Goal: Transaction & Acquisition: Purchase product/service

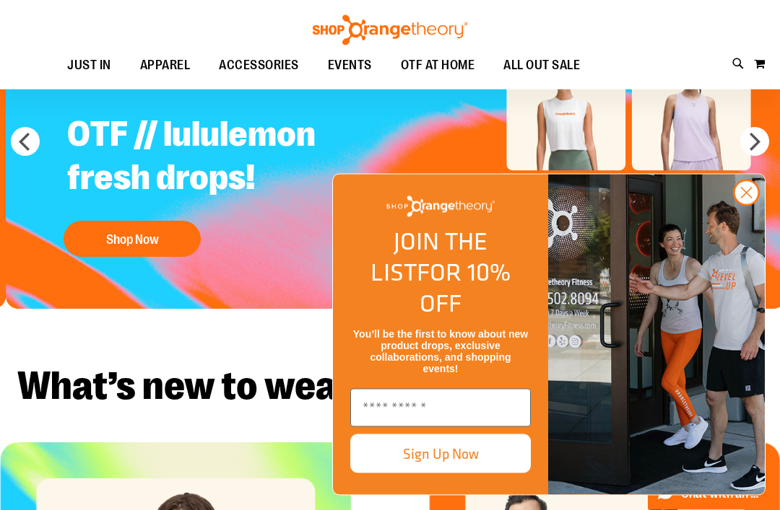
scroll to position [113, 0]
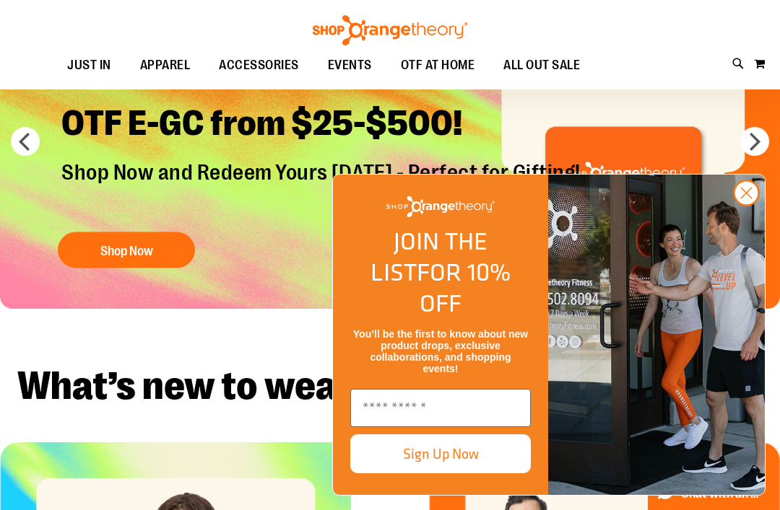
click at [744, 205] on circle "Close dialog" at bounding box center [746, 193] width 24 height 24
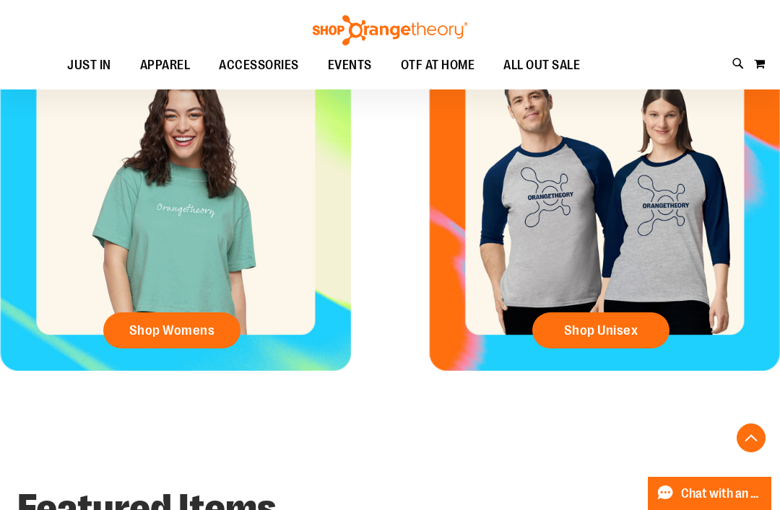
scroll to position [537, 0]
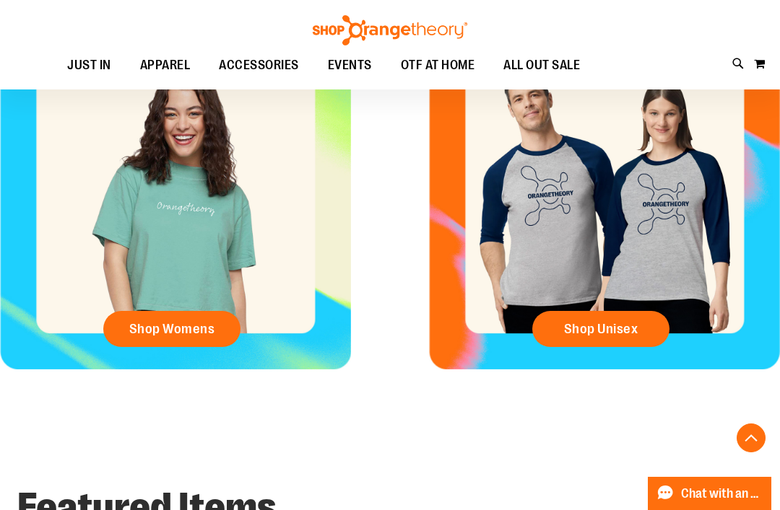
click at [152, 324] on span "Shop Womens" at bounding box center [172, 329] width 86 height 16
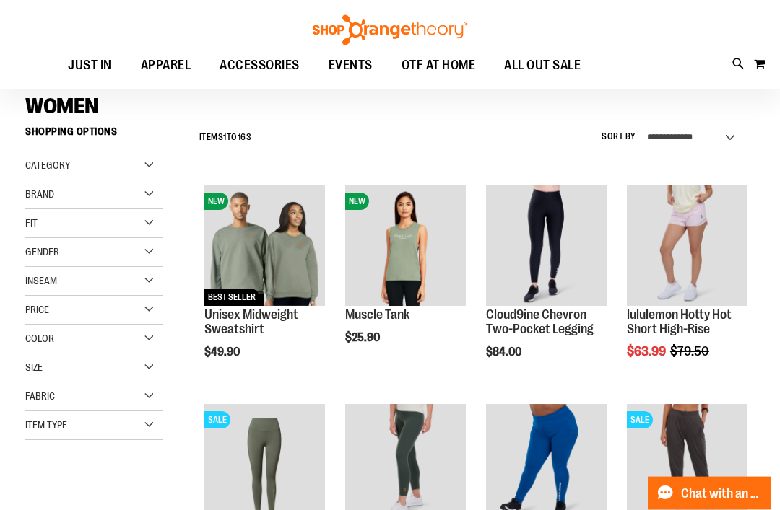
scroll to position [100, 0]
click at [402, 240] on img "product" at bounding box center [405, 246] width 121 height 121
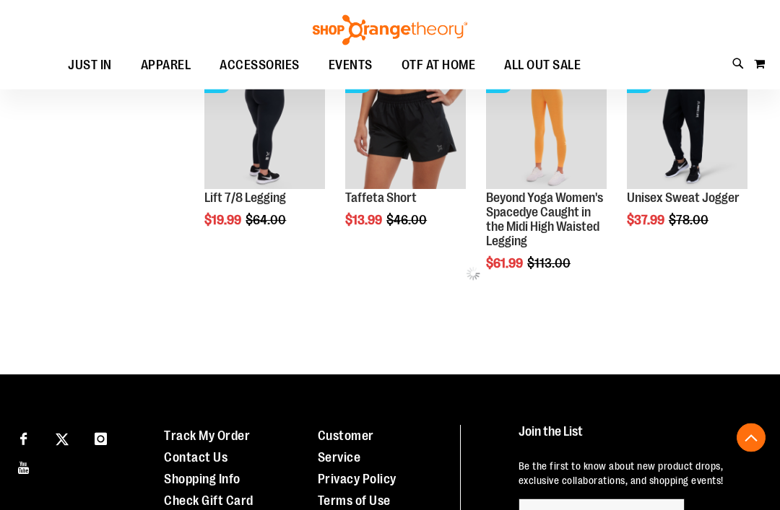
scroll to position [479, 0]
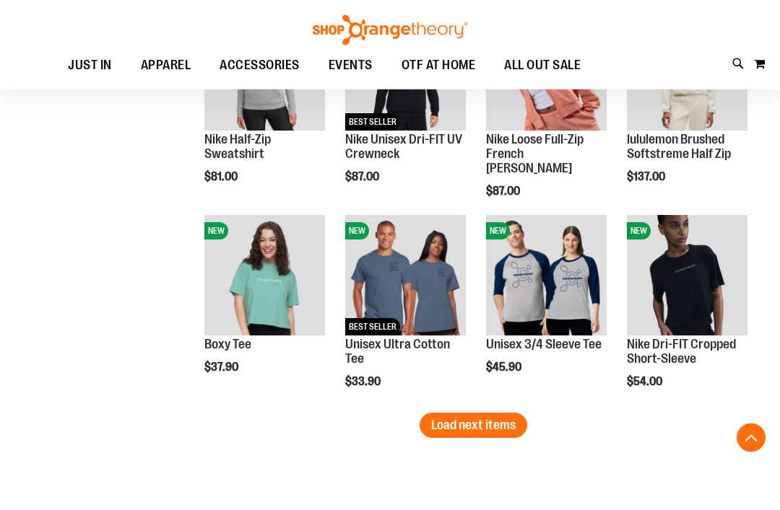
scroll to position [1562, 0]
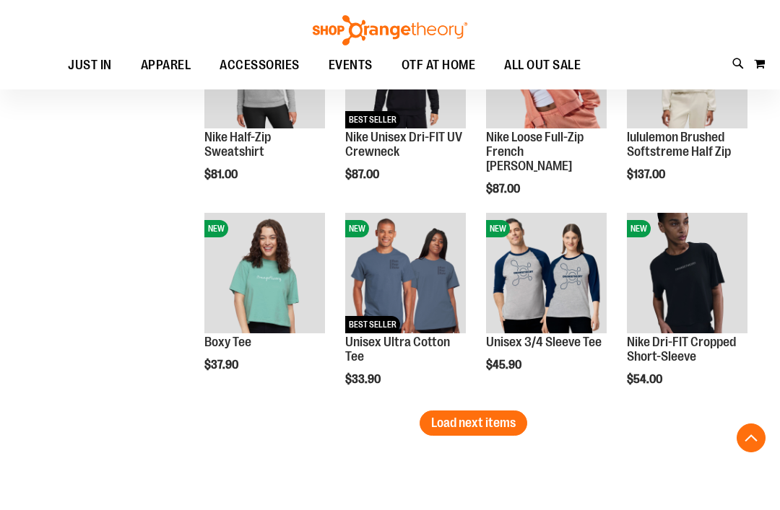
click at [484, 427] on span "Load next items" at bounding box center [473, 423] width 84 height 14
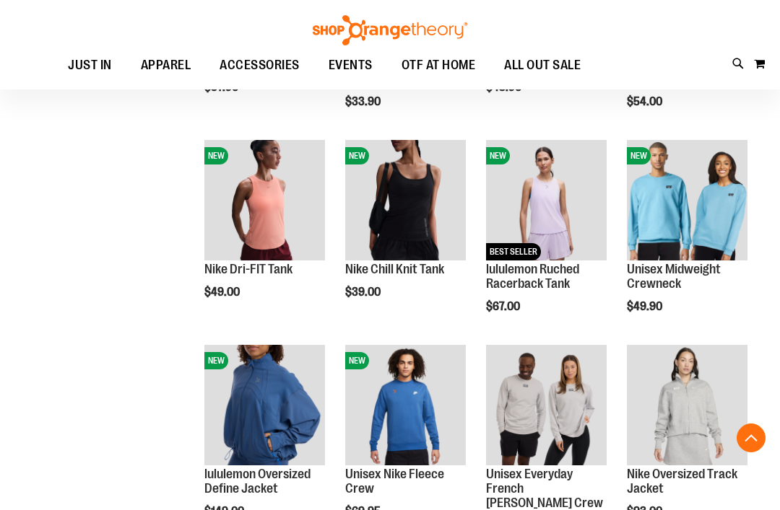
scroll to position [1842, 0]
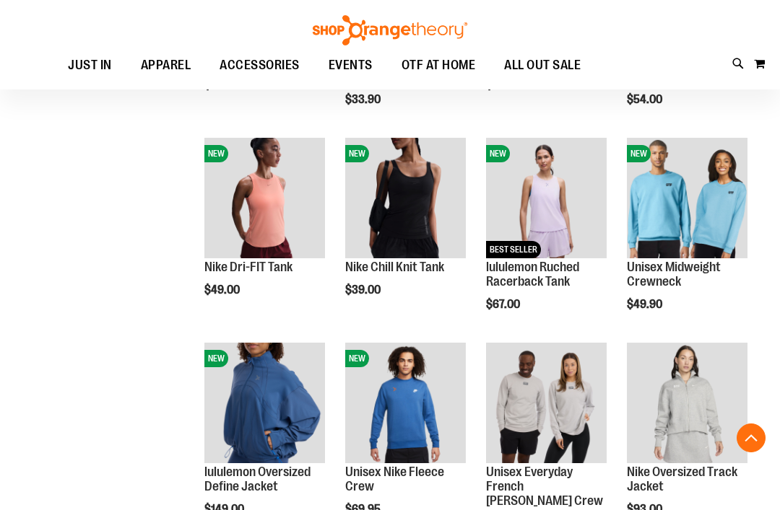
click at [556, 206] on img "product" at bounding box center [546, 198] width 121 height 121
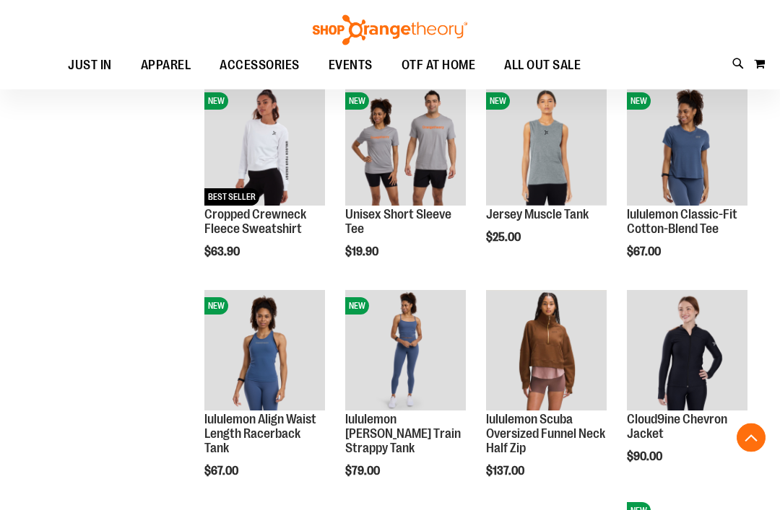
scroll to position [853, 0]
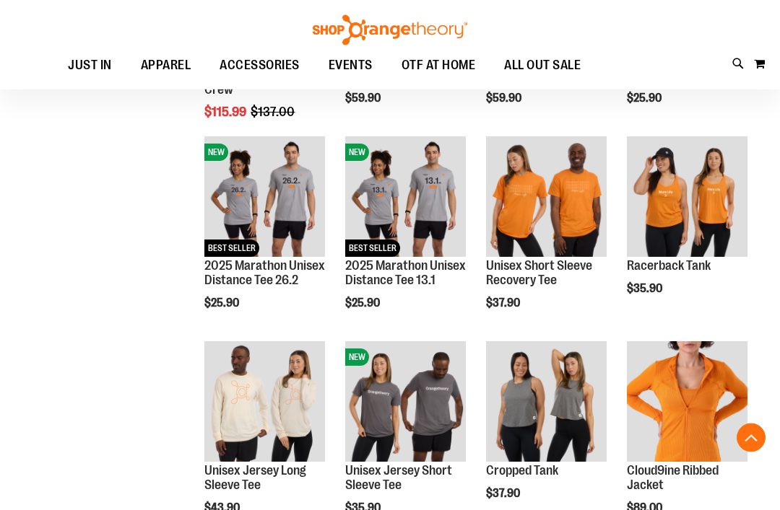
scroll to position [1417, 0]
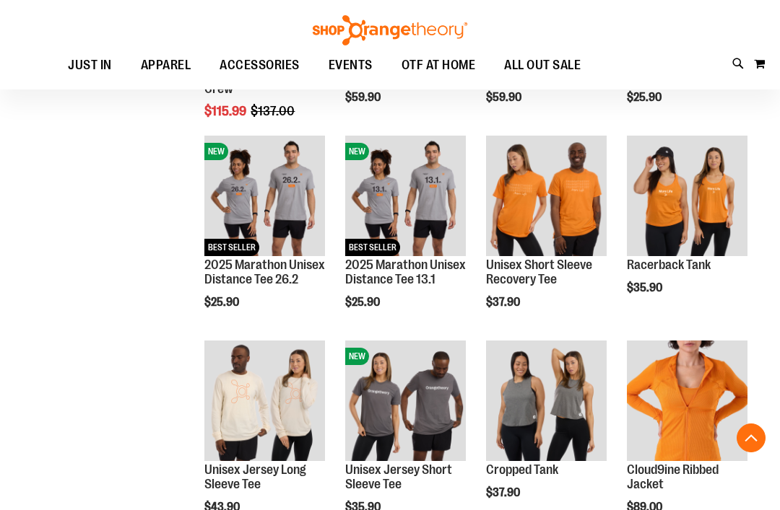
click at [718, 184] on img "product" at bounding box center [687, 196] width 121 height 121
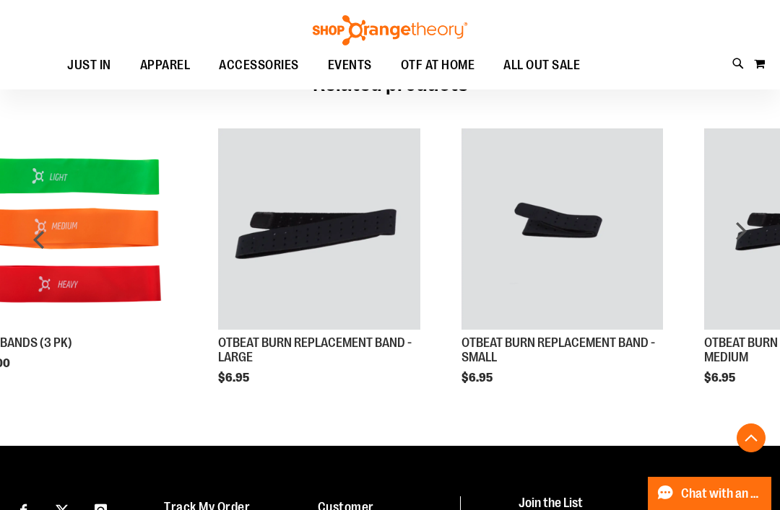
scroll to position [934, 0]
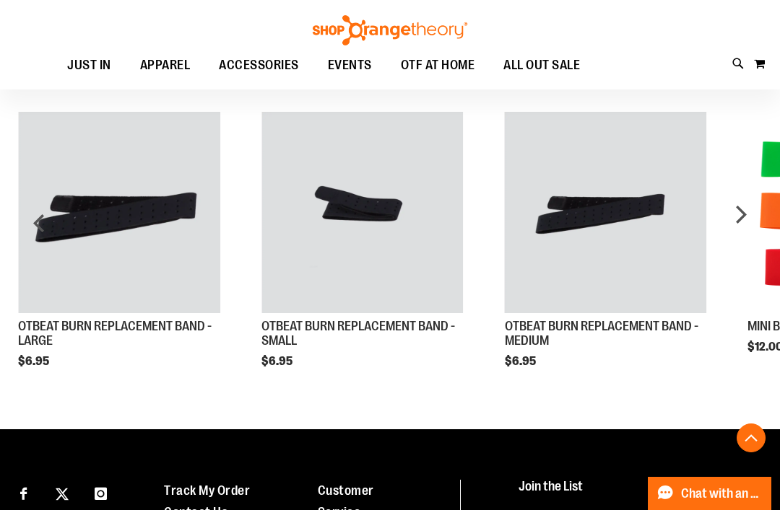
click at [76, 251] on img "Product Page Link" at bounding box center [119, 213] width 202 height 202
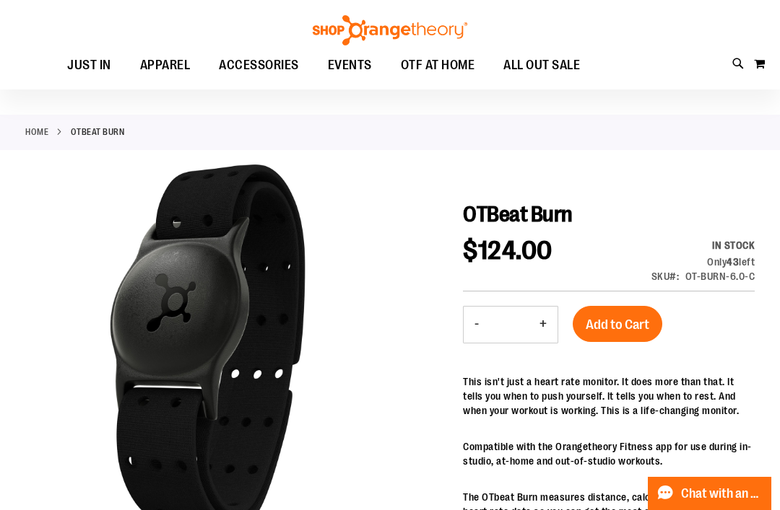
scroll to position [36, 0]
